Goal: Task Accomplishment & Management: Use online tool/utility

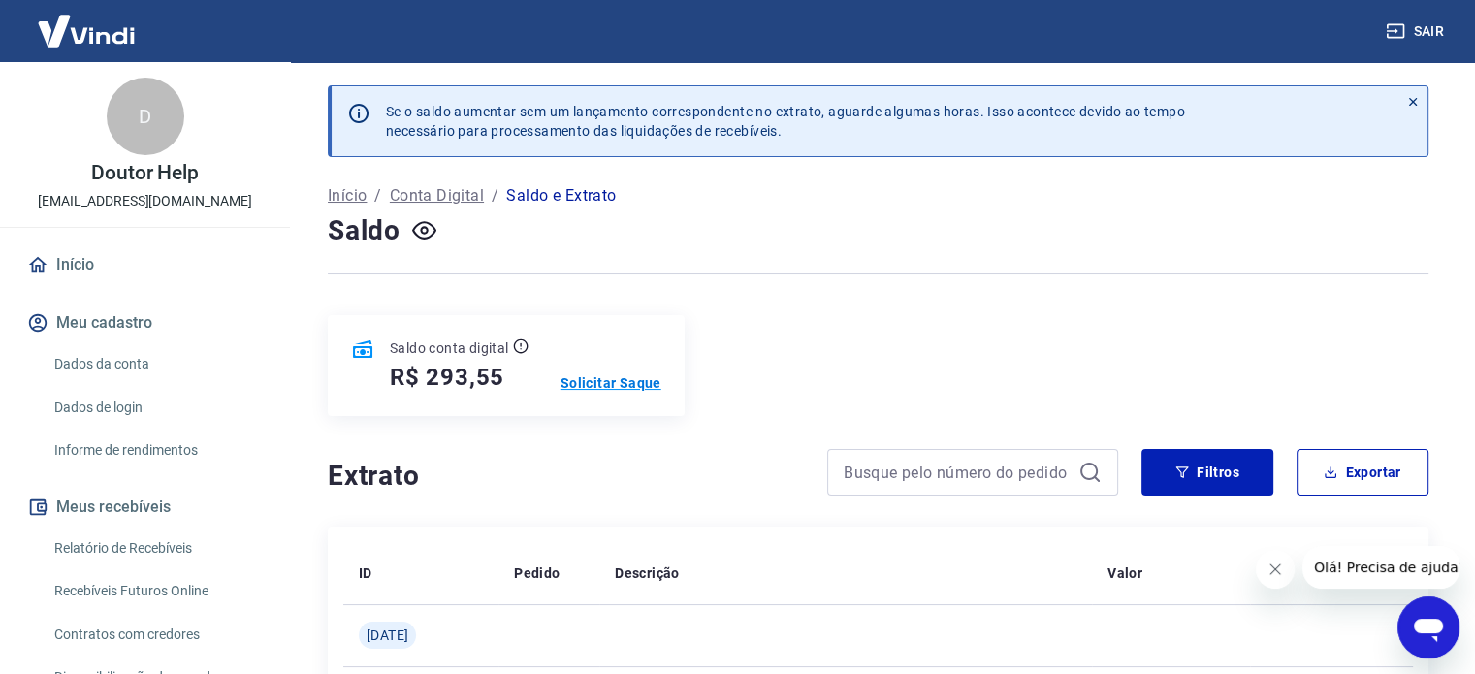
click at [628, 383] on p "Solicitar Saque" at bounding box center [611, 382] width 101 height 19
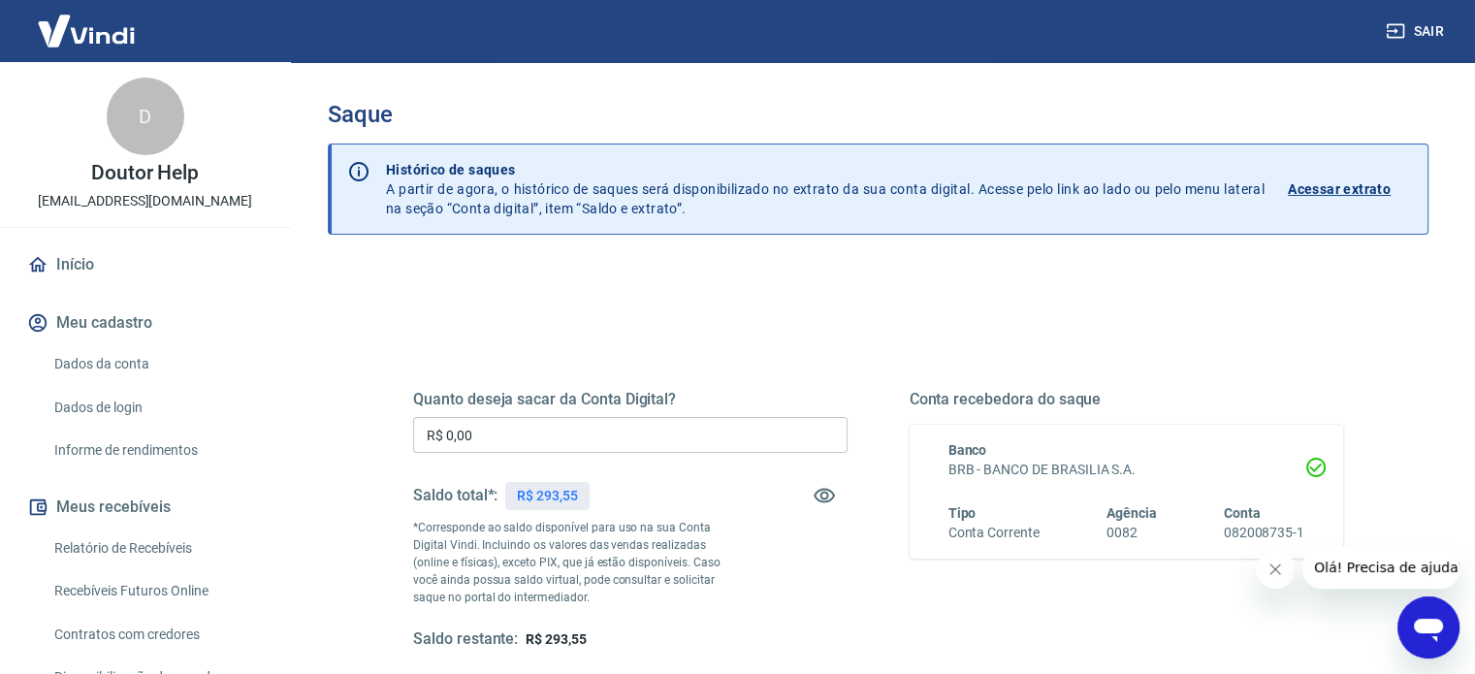
click at [594, 434] on input "R$ 0,00" at bounding box center [630, 435] width 434 height 36
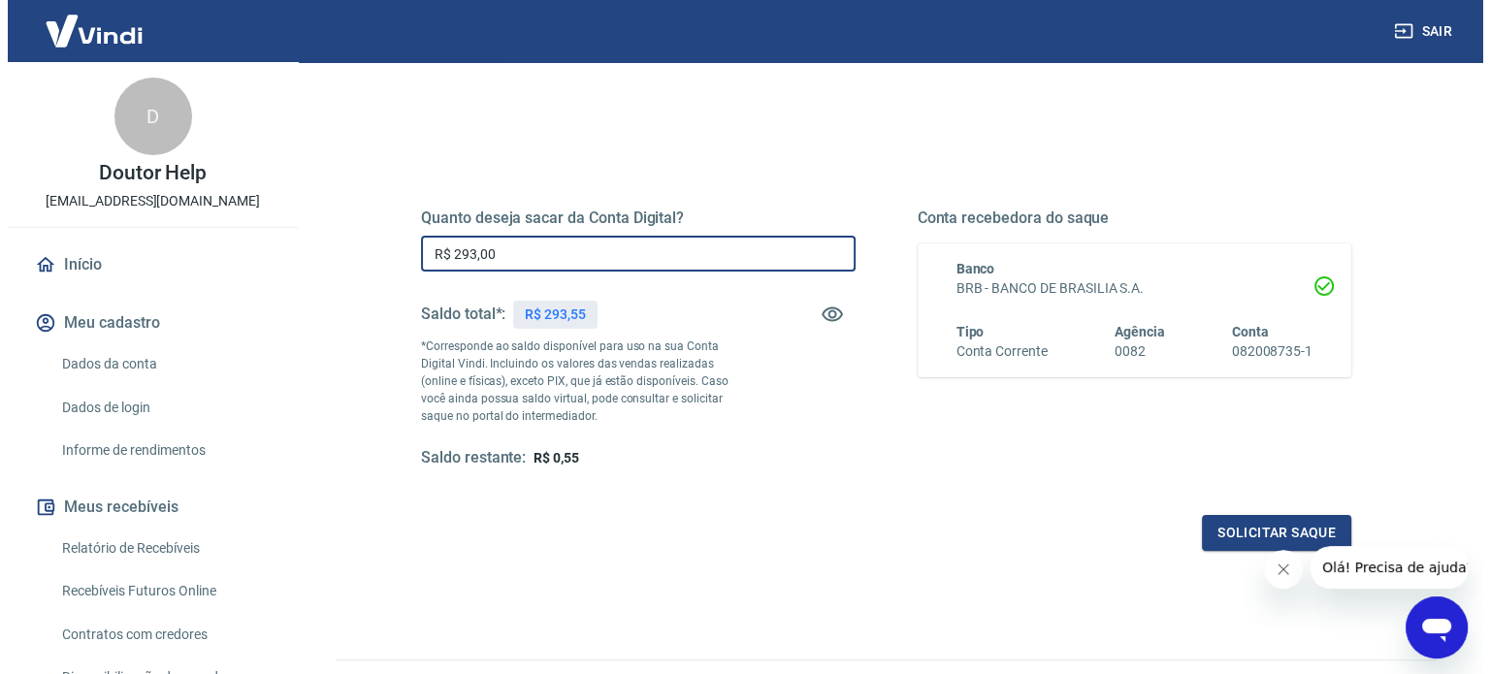
scroll to position [194, 0]
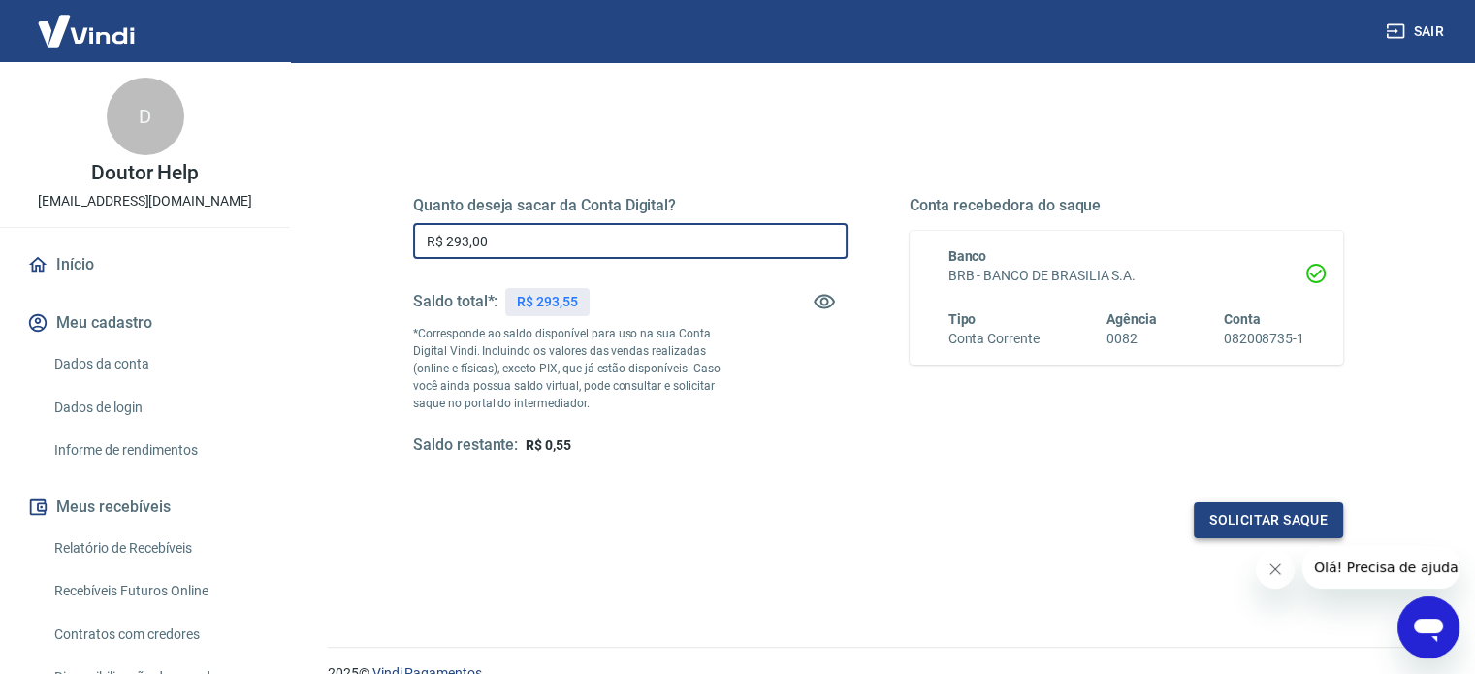
type input "R$ 293,00"
click at [1203, 534] on button "Solicitar saque" at bounding box center [1268, 520] width 149 height 36
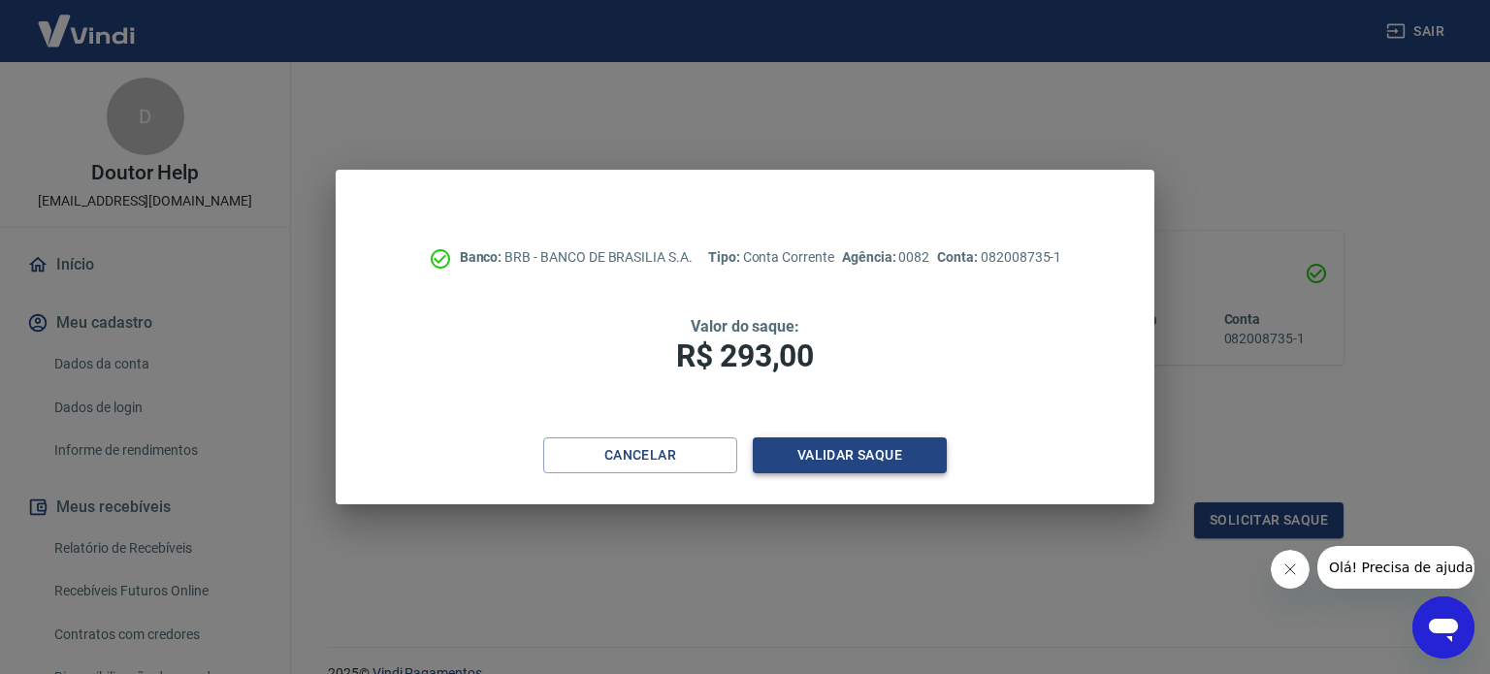
click at [900, 453] on button "Validar saque" at bounding box center [850, 455] width 194 height 36
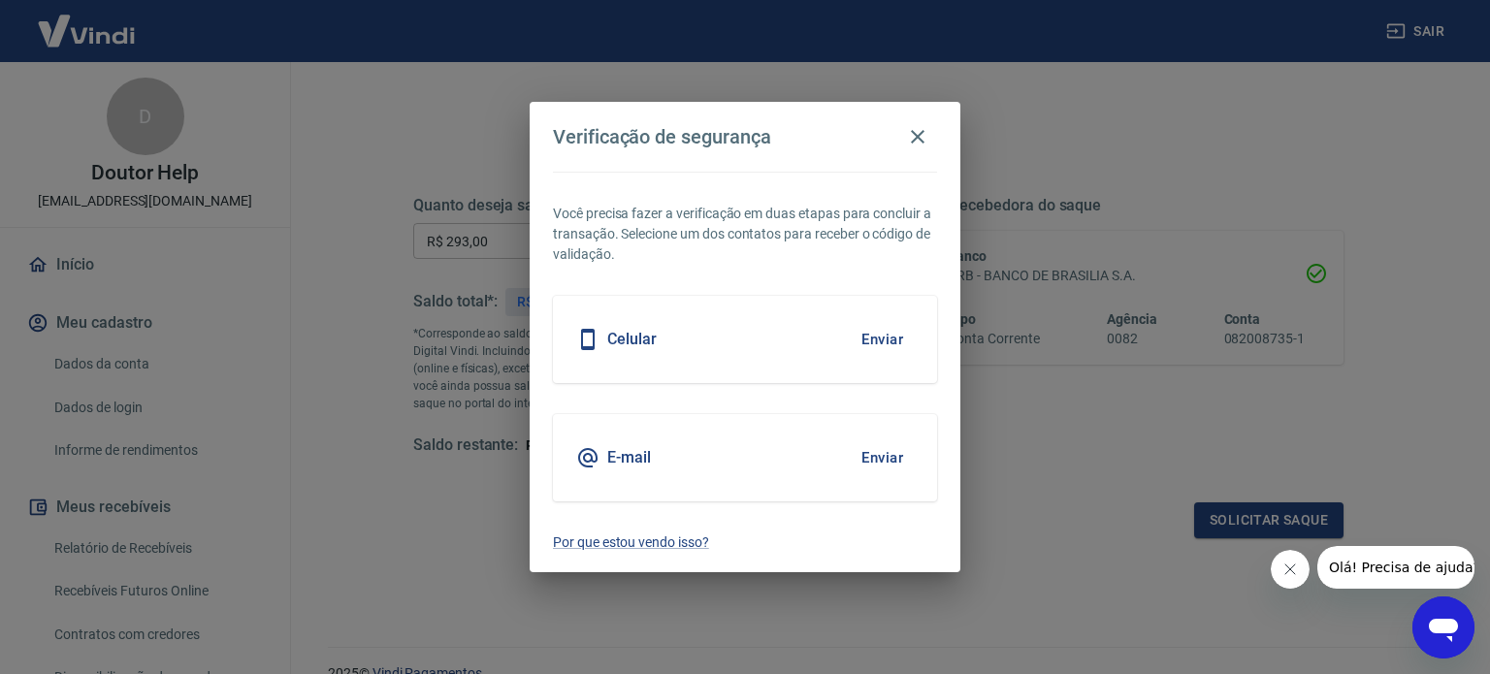
click at [901, 453] on button "Enviar" at bounding box center [882, 457] width 63 height 41
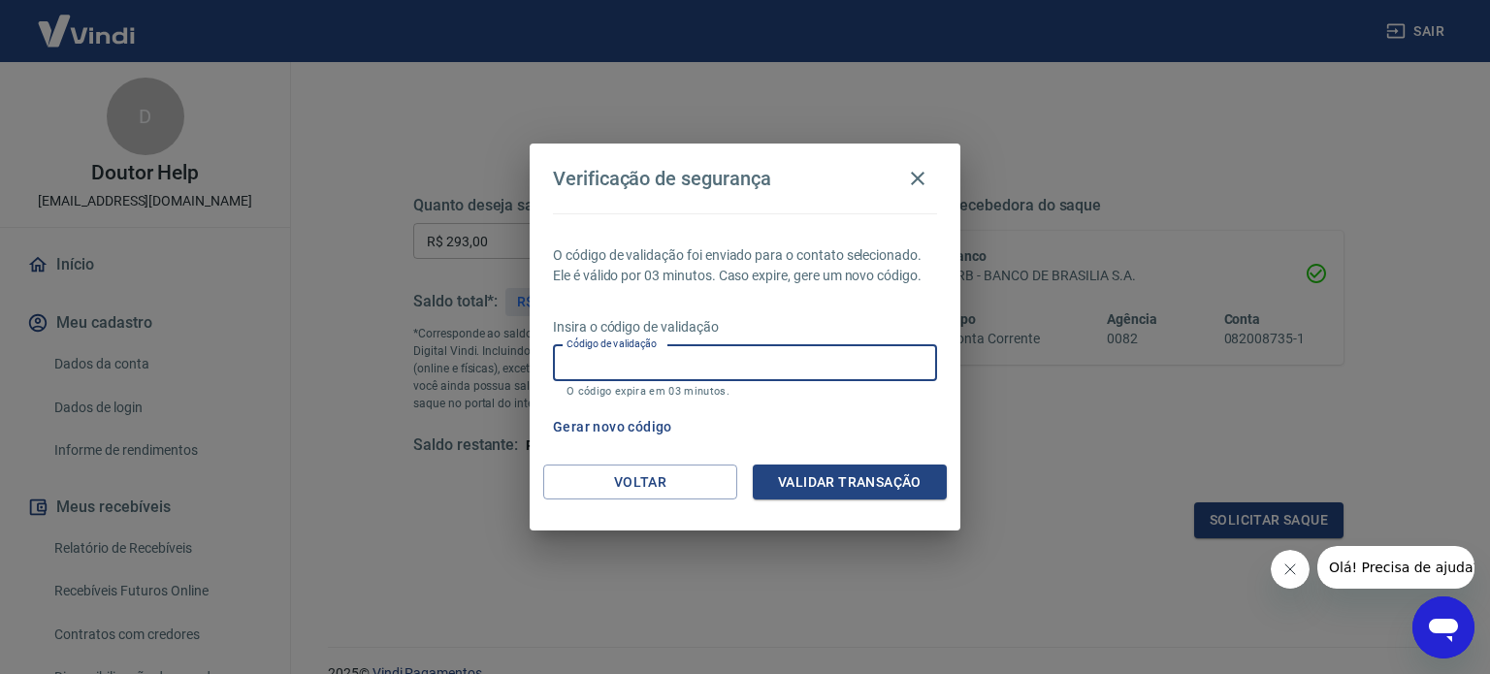
click at [845, 362] on input "Código de validação" at bounding box center [745, 363] width 384 height 36
type input "489338"
click at [868, 479] on button "Validar transação" at bounding box center [850, 483] width 194 height 36
